Goal: Navigation & Orientation: Understand site structure

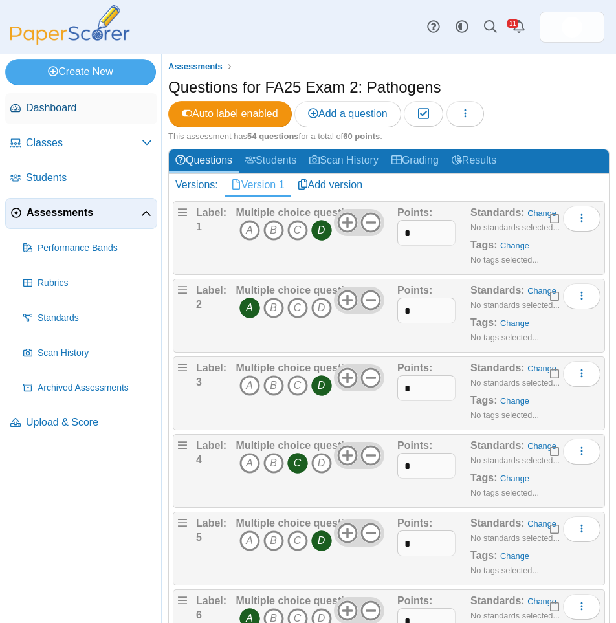
click at [58, 116] on link "Dashboard" at bounding box center [81, 108] width 152 height 31
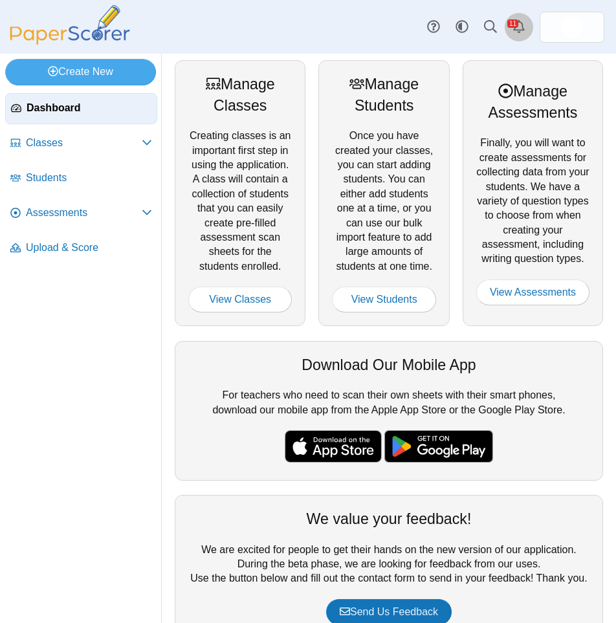
click at [522, 30] on use "Alerts" at bounding box center [519, 26] width 12 height 13
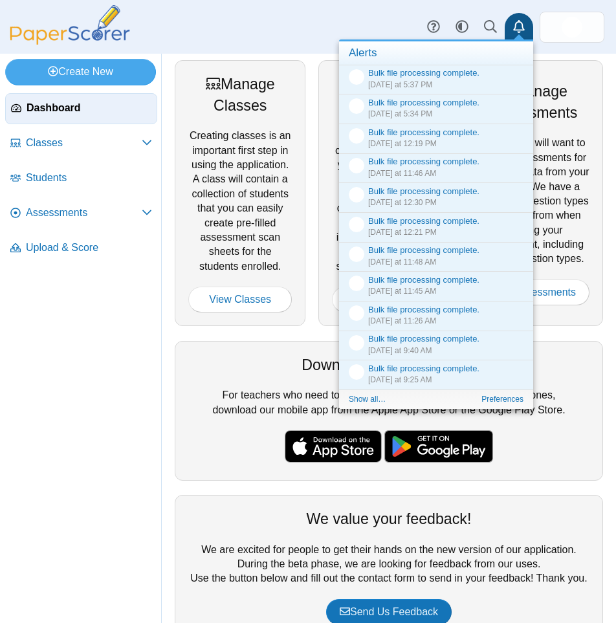
click at [523, 28] on use "Alerts" at bounding box center [519, 26] width 12 height 13
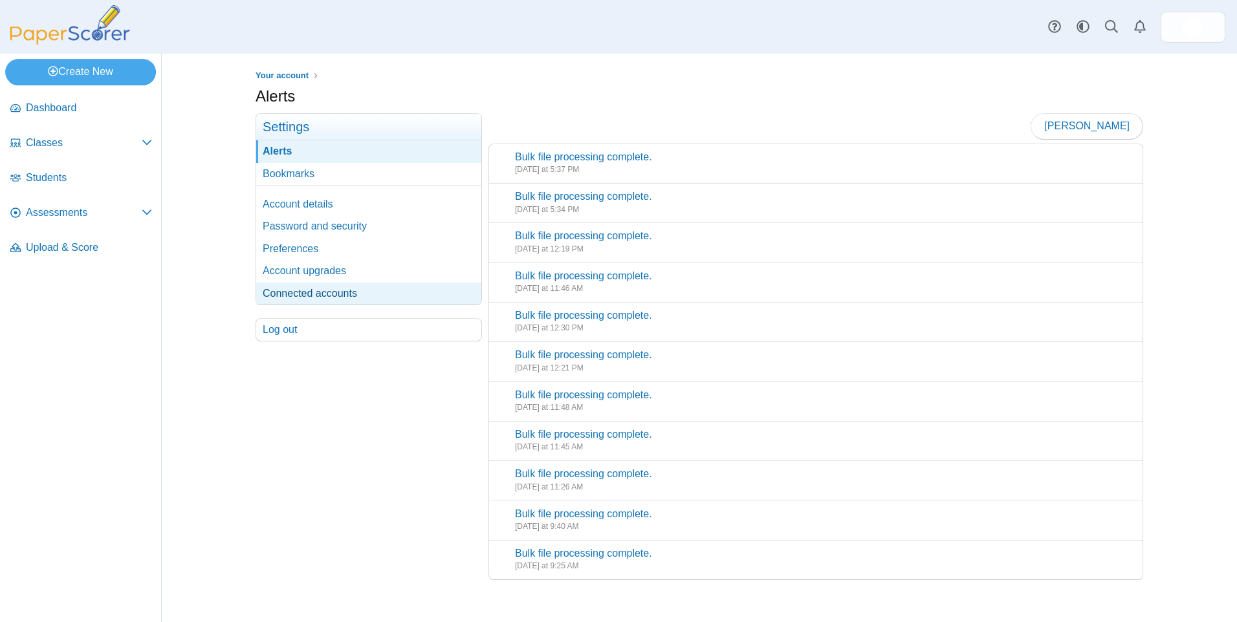
click at [287, 285] on link "Connected accounts" at bounding box center [368, 294] width 225 height 22
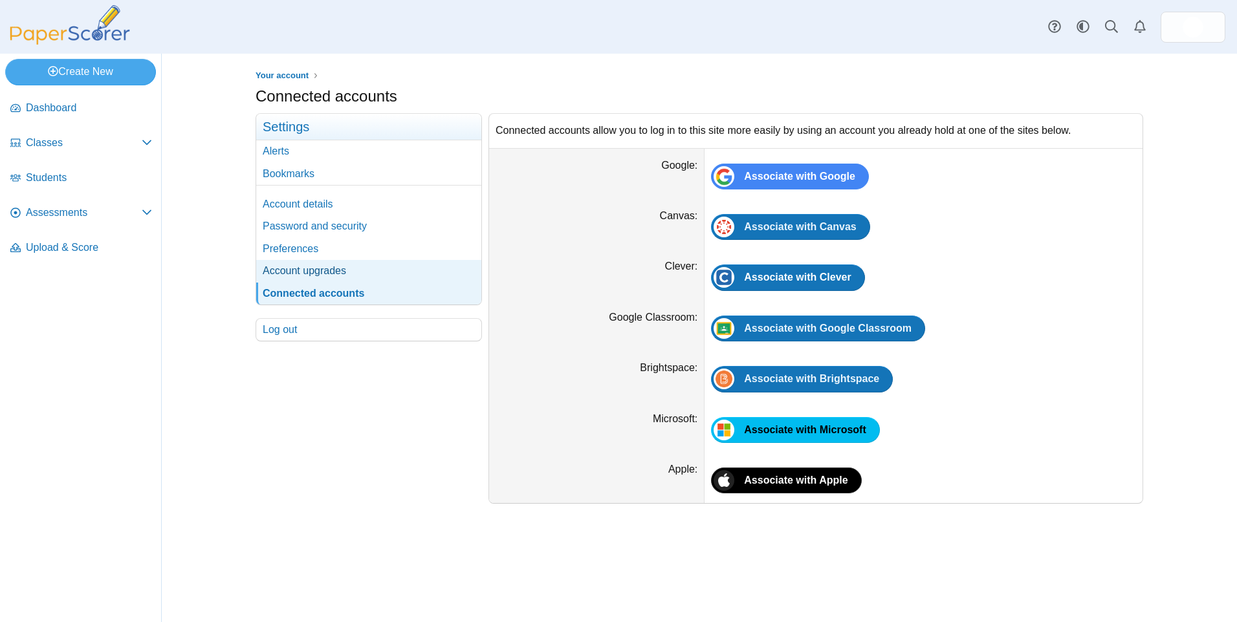
click at [289, 278] on link "Account upgrades" at bounding box center [368, 271] width 225 height 22
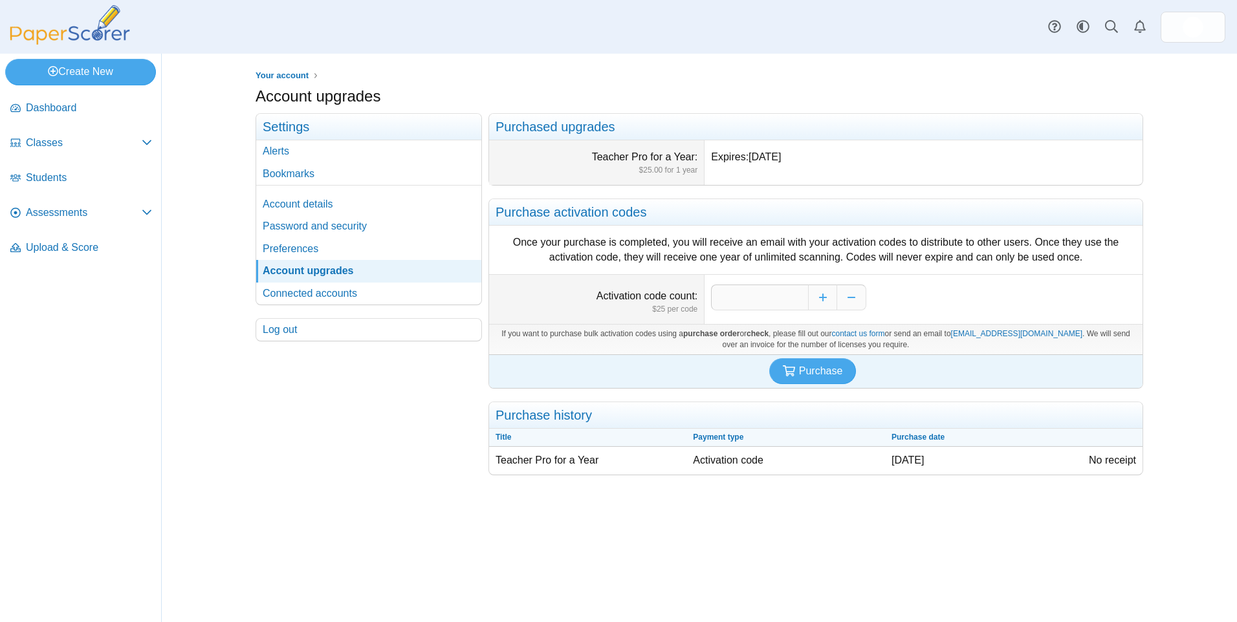
click at [72, 142] on span "Classes" at bounding box center [84, 143] width 116 height 14
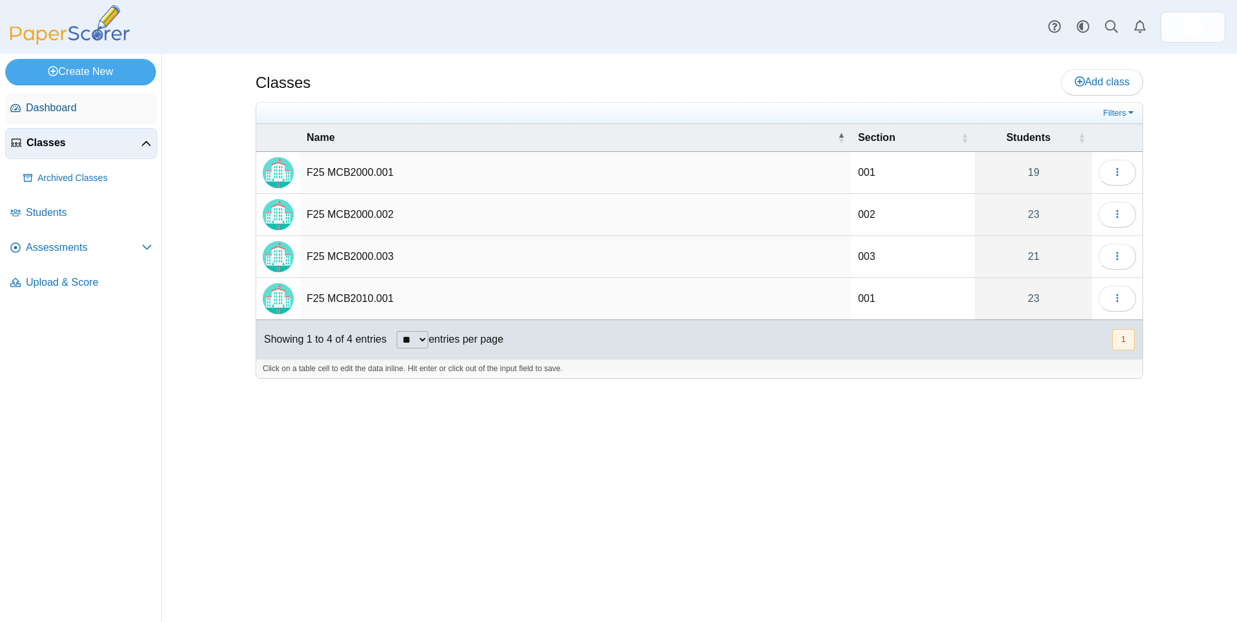
click at [63, 108] on span "Dashboard" at bounding box center [89, 108] width 126 height 14
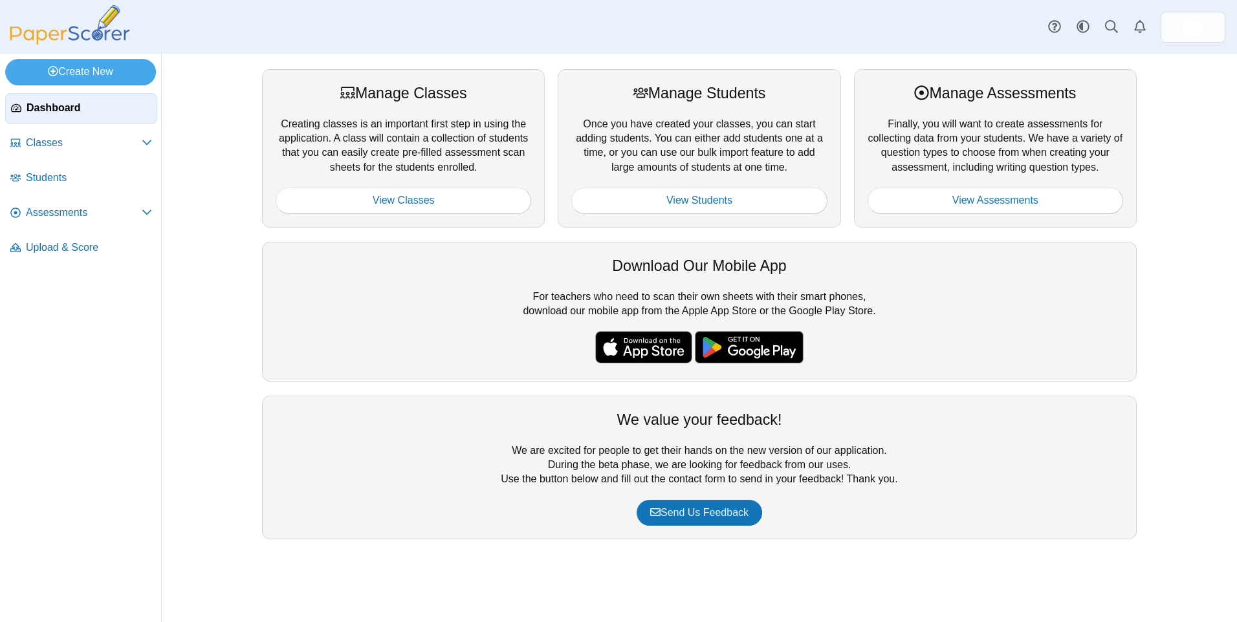
click at [49, 102] on span "Dashboard" at bounding box center [89, 108] width 125 height 14
